Goal: Use online tool/utility: Utilize a website feature to perform a specific function

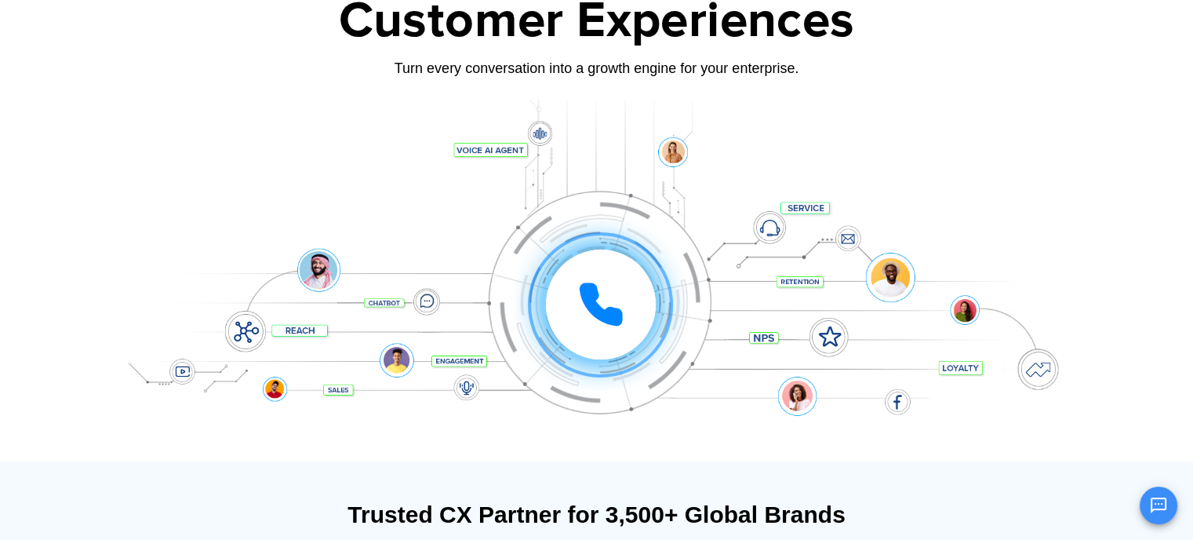
click at [593, 304] on icon at bounding box center [600, 304] width 39 height 39
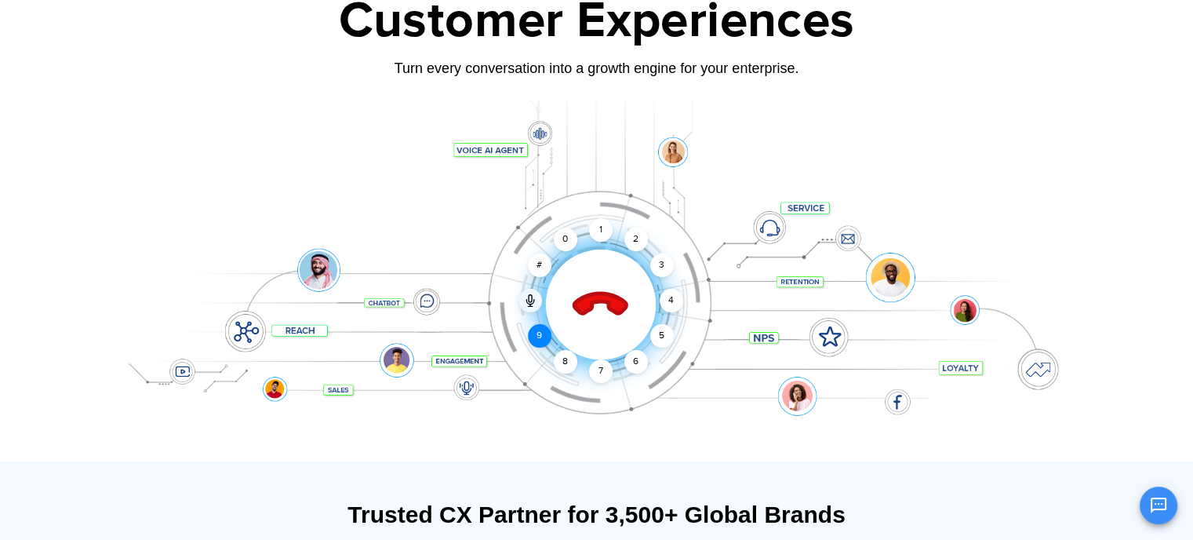
click at [537, 331] on div "9" at bounding box center [540, 336] width 24 height 24
click at [571, 360] on div "8" at bounding box center [566, 362] width 24 height 24
click at [636, 235] on div "2" at bounding box center [637, 240] width 24 height 24
click at [562, 235] on div "0" at bounding box center [566, 240] width 24 height 24
click at [662, 332] on div "5" at bounding box center [662, 336] width 24 height 24
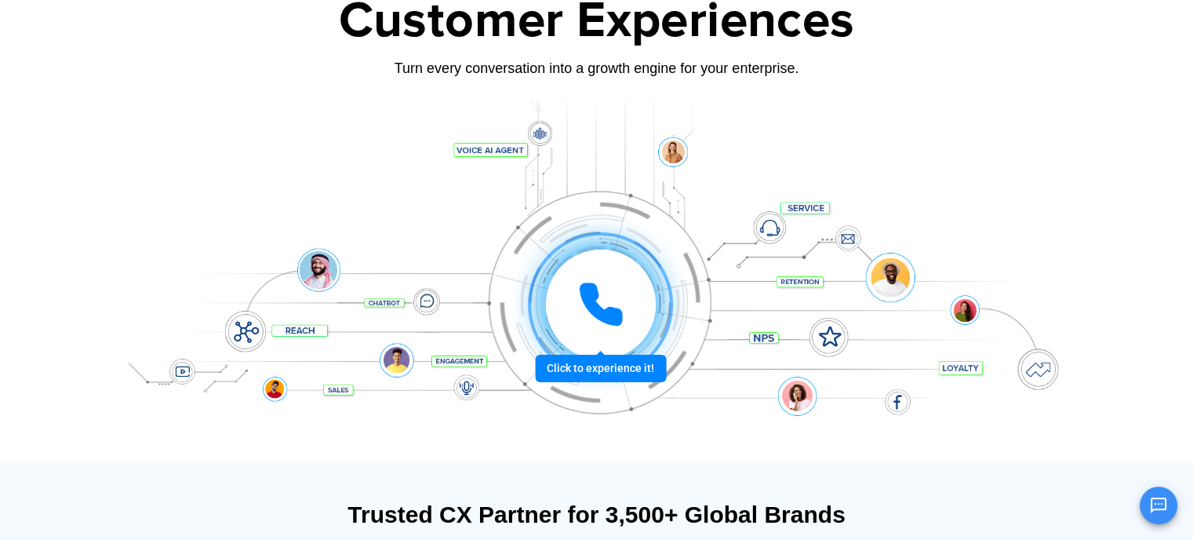
click at [592, 305] on icon at bounding box center [600, 304] width 39 height 39
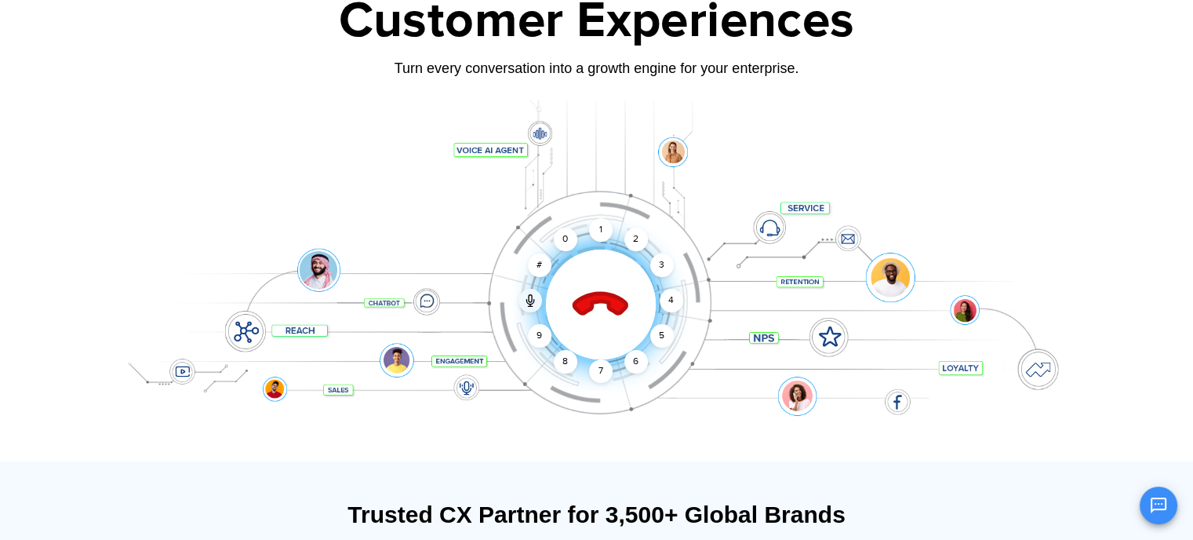
click at [603, 293] on icon at bounding box center [600, 305] width 55 height 55
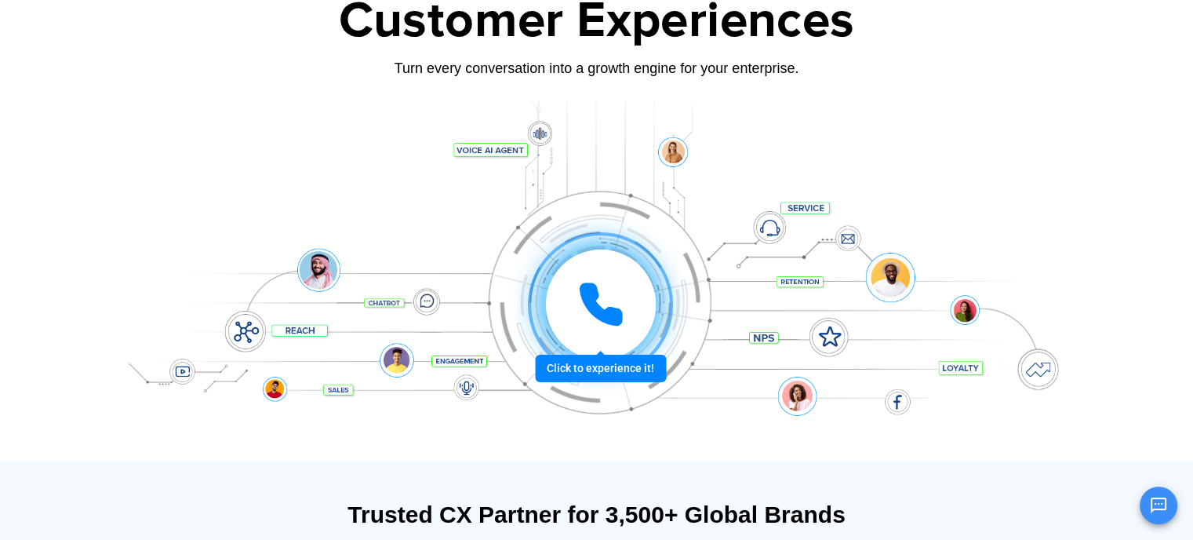
click at [598, 304] on icon at bounding box center [600, 304] width 47 height 47
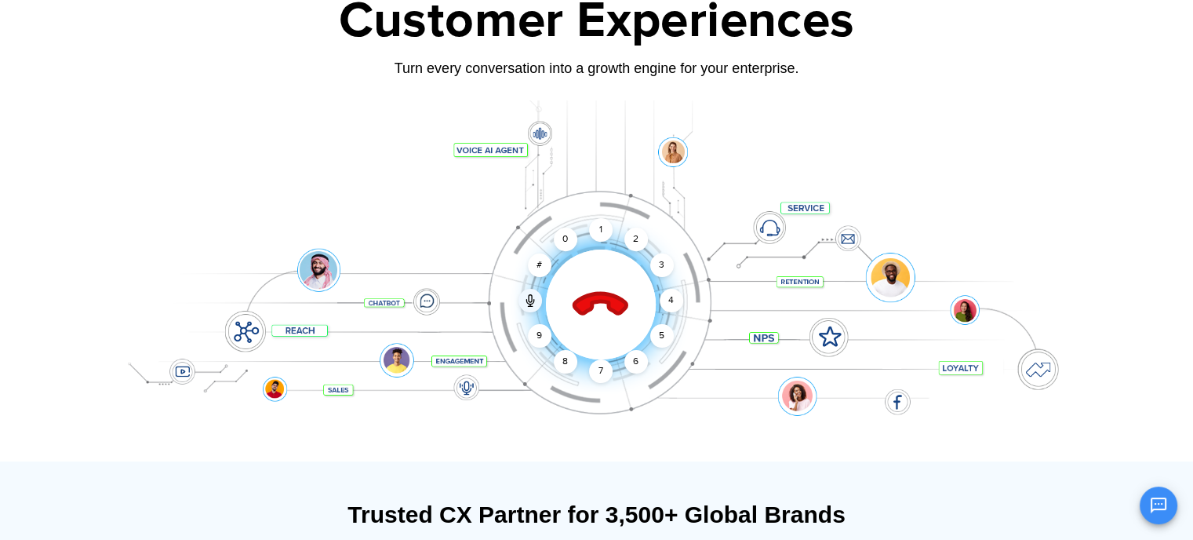
click at [598, 304] on icon at bounding box center [600, 304] width 67 height 67
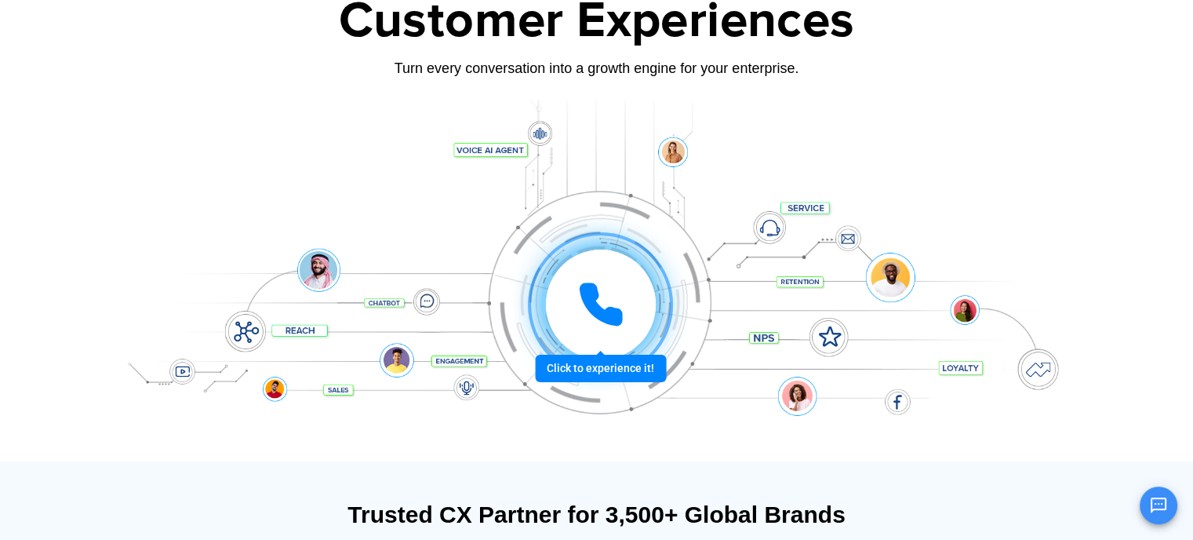
click at [603, 309] on icon at bounding box center [600, 304] width 39 height 39
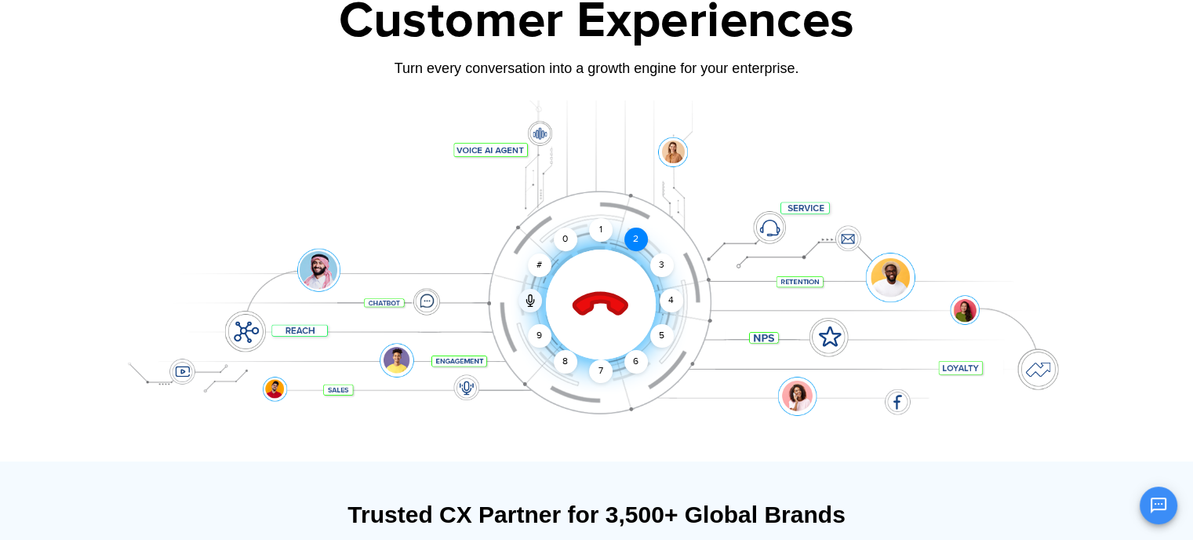
click at [638, 243] on div "2" at bounding box center [637, 240] width 24 height 24
click at [596, 231] on div "1" at bounding box center [601, 230] width 24 height 24
click at [596, 295] on icon at bounding box center [600, 305] width 55 height 55
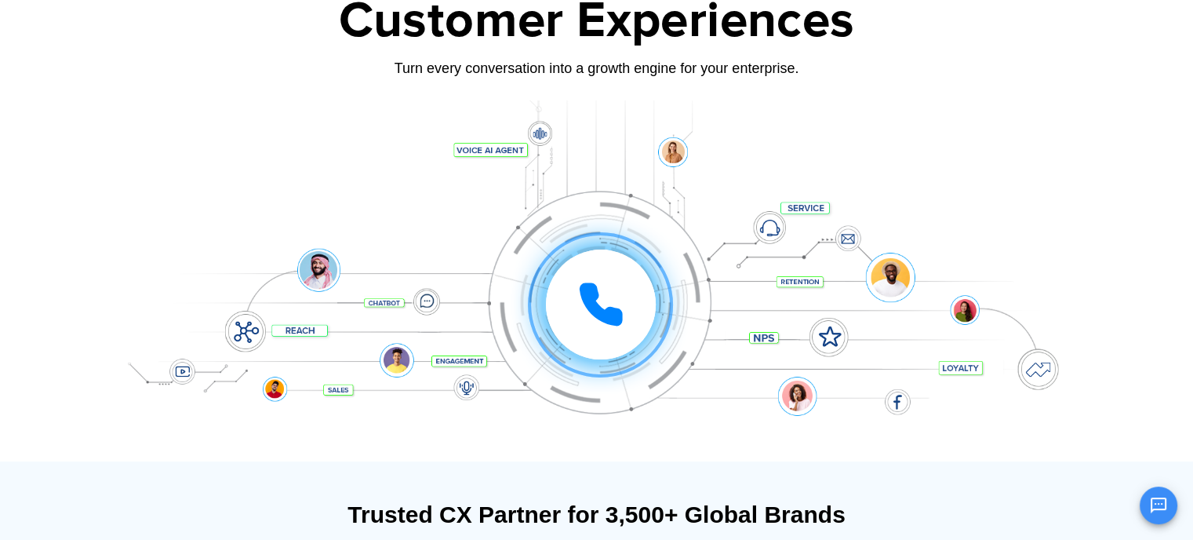
click at [320, 265] on div "Click to experience it! Call ended 1 2 3 4 5 6 7 8 9 # 0" at bounding box center [601, 273] width 973 height 63
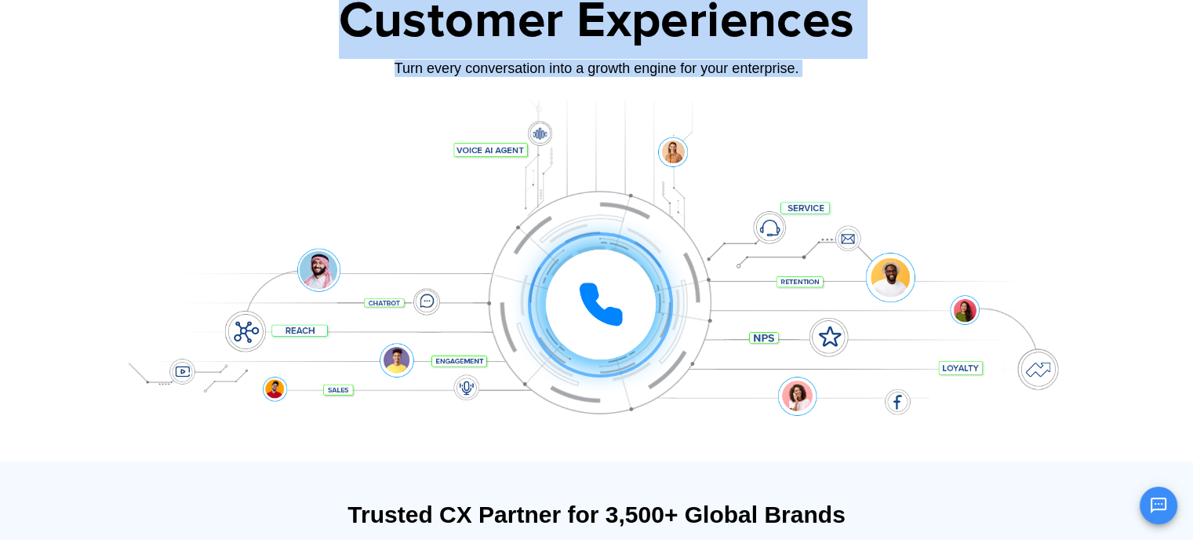
drag, startPoint x: 85, startPoint y: 199, endPoint x: 529, endPoint y: 395, distance: 485.5
click at [529, 395] on section "Orchestrate Intelligent Customer Experiences Turn every conversation into a gro…" at bounding box center [596, 194] width 1193 height 534
click at [1067, 121] on div at bounding box center [597, 280] width 981 height 361
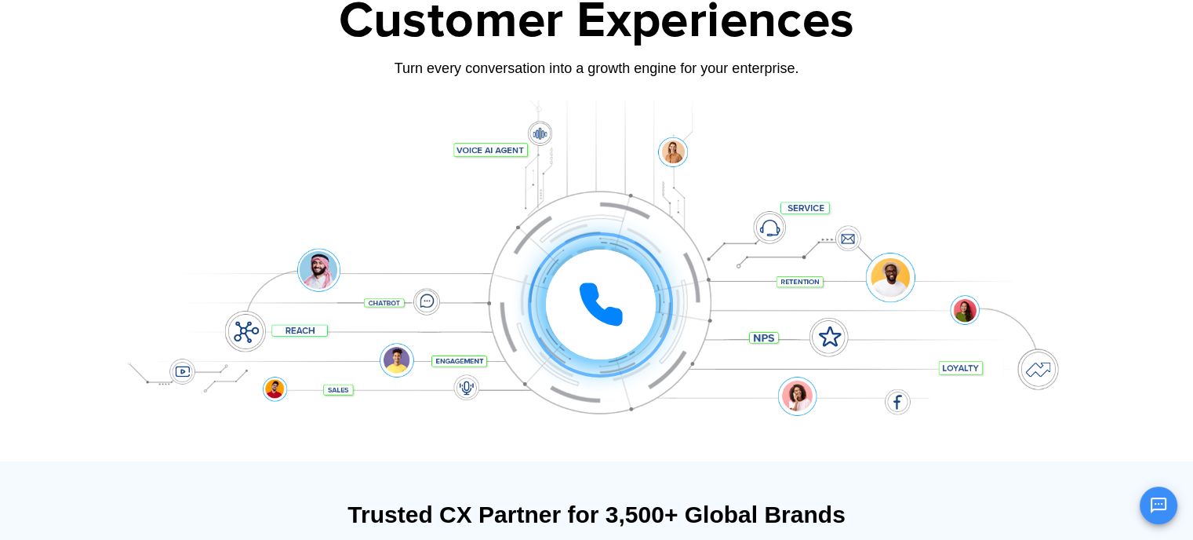
drag, startPoint x: 623, startPoint y: 298, endPoint x: 1043, endPoint y: 237, distance: 424.2
click at [1043, 237] on div "Click to experience it! Call ended 1 2 3 4 5 6 7 8 9 # 0" at bounding box center [597, 273] width 981 height 267
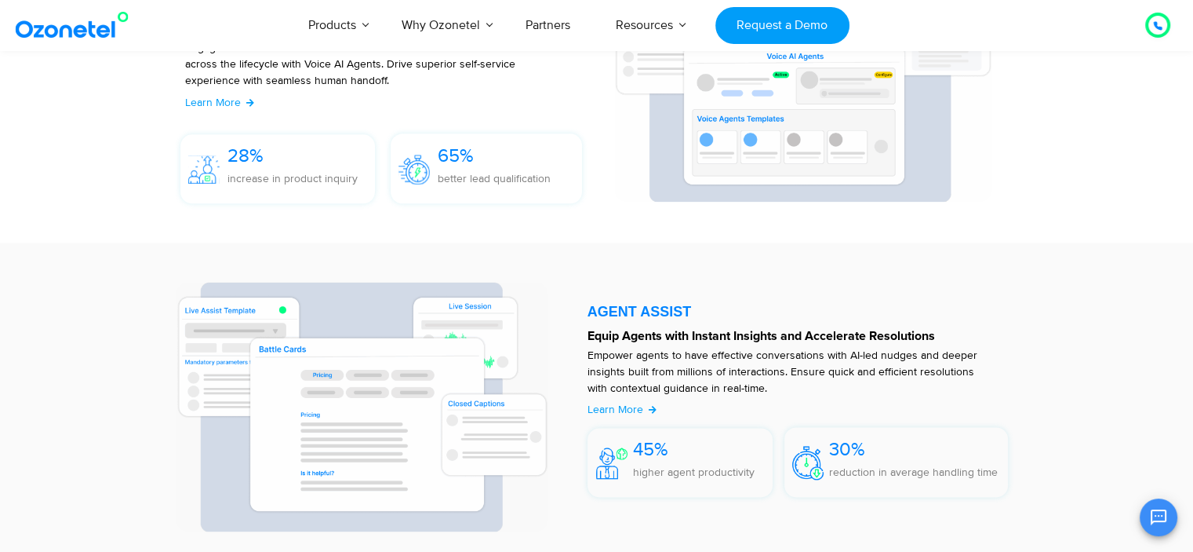
scroll to position [1962, 0]
